Goal: Find specific page/section: Find specific page/section

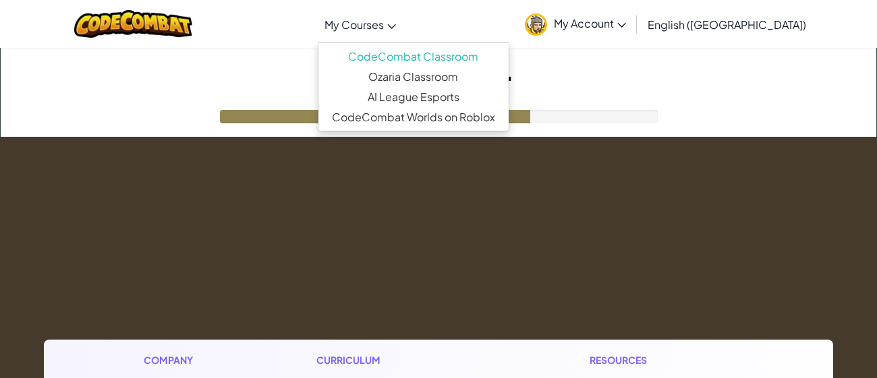
click at [384, 20] on span "My Courses" at bounding box center [353, 25] width 59 height 14
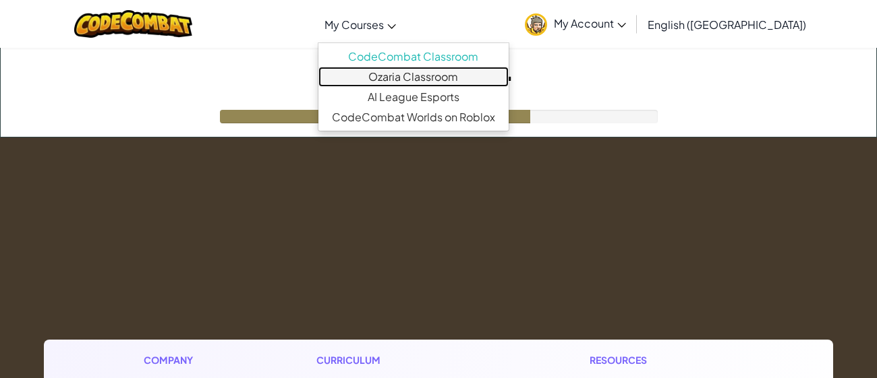
click at [451, 82] on link "Ozaria Classroom" at bounding box center [413, 77] width 190 height 20
